Goal: Information Seeking & Learning: Find specific fact

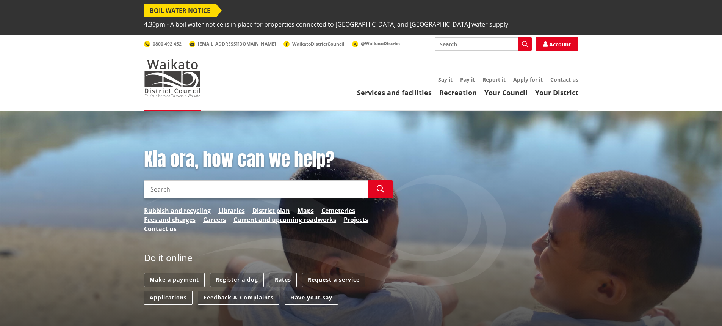
click at [218, 180] on input "Search" at bounding box center [256, 189] width 224 height 18
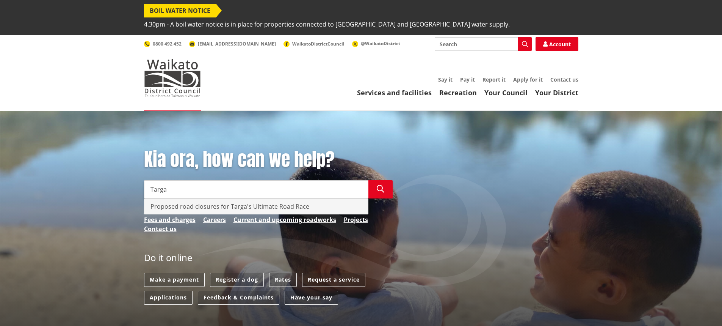
click at [238, 199] on div "Proposed road closures for Targa's Ultimate Road Race" at bounding box center [256, 206] width 224 height 15
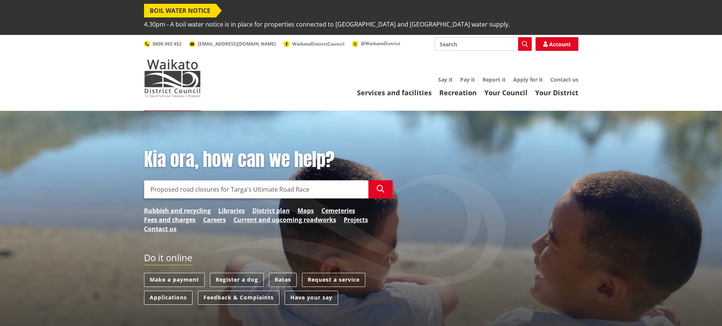
type input "Proposed road closures for Targa's Ultimate Road Race"
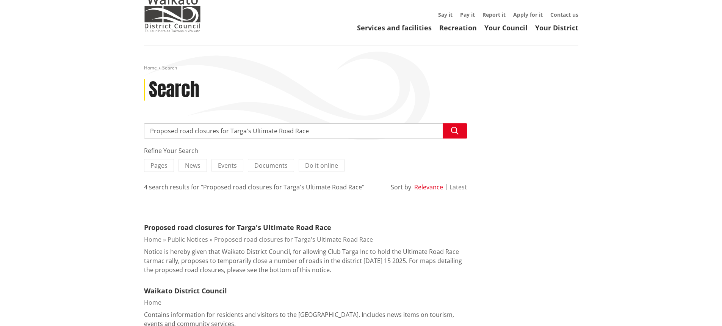
scroll to position [114, 0]
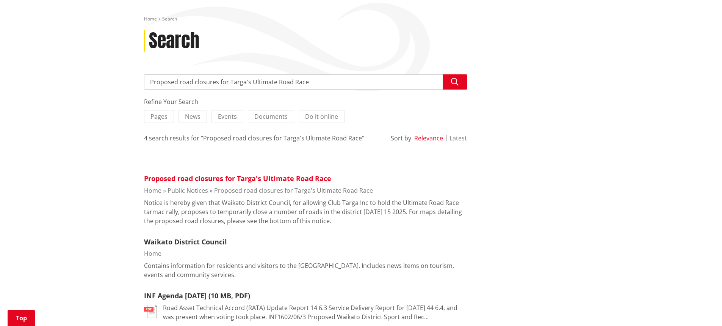
click at [264, 174] on link "Proposed road closures for Targa's Ultimate Road Race" at bounding box center [237, 178] width 187 height 9
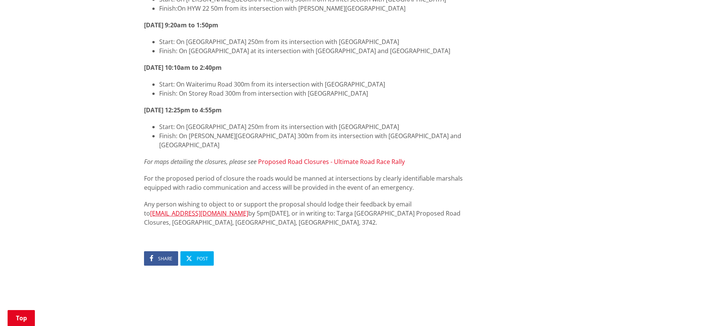
scroll to position [417, 0]
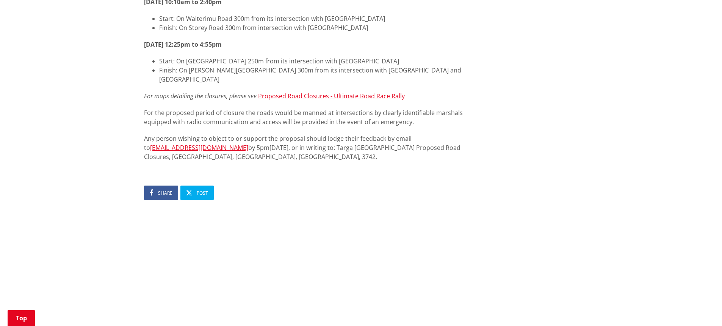
drag, startPoint x: 594, startPoint y: 83, endPoint x: 549, endPoint y: 8, distance: 87.6
click at [595, 74] on div "Home Public Notices Proposed road closures for Targa's Ultimate Road Race Propo…" at bounding box center [361, 20] width 722 height 653
